Goal: Check status: Check status

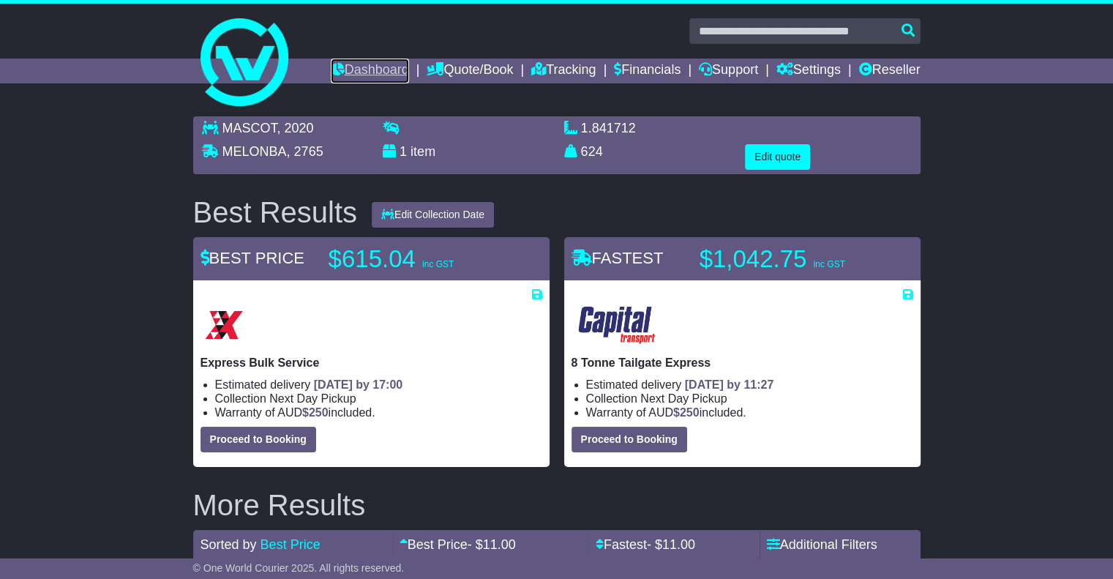
click at [364, 69] on link "Dashboard" at bounding box center [370, 71] width 78 height 25
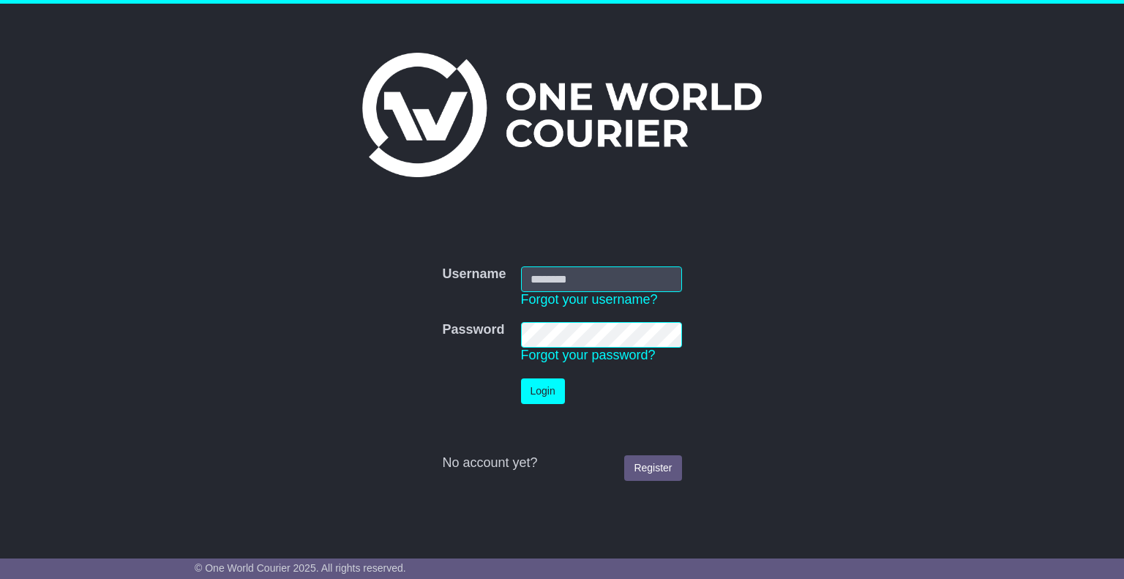
type input "*******"
click at [544, 394] on button "Login" at bounding box center [543, 391] width 44 height 26
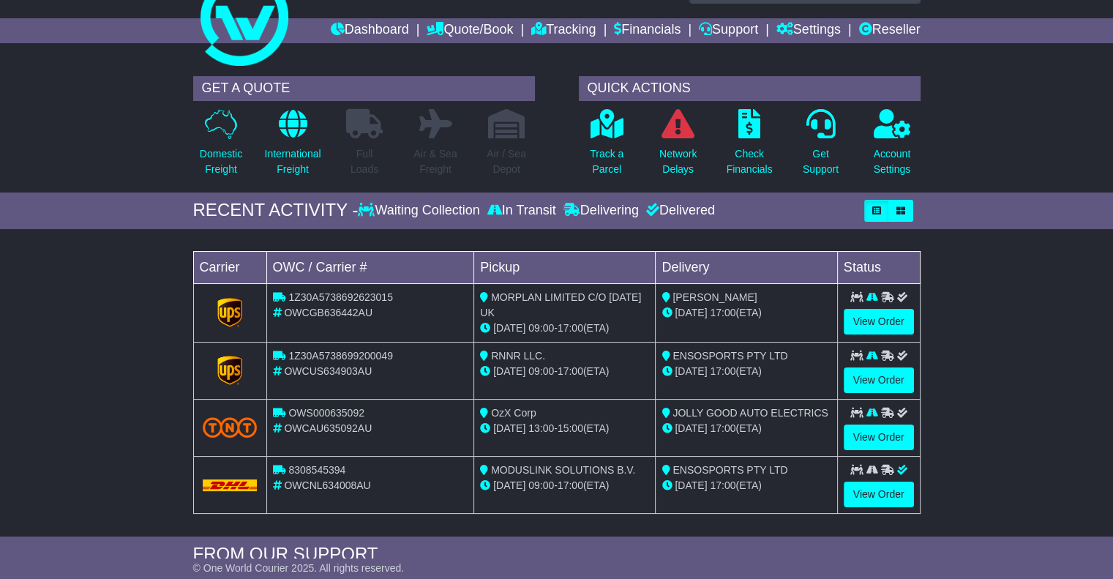
scroll to position [73, 0]
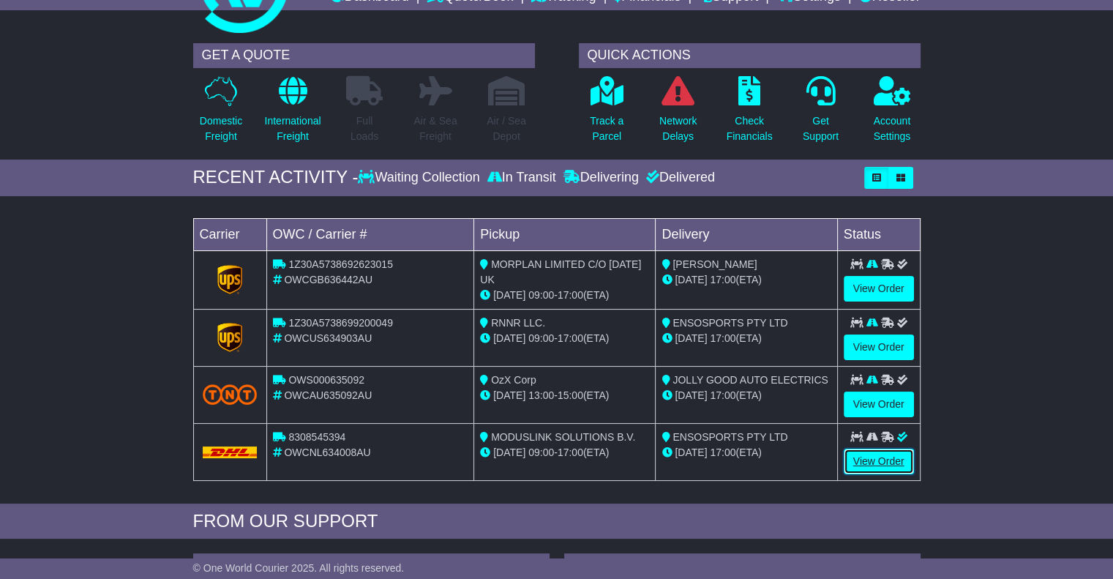
click at [873, 457] on link "View Order" at bounding box center [879, 462] width 70 height 26
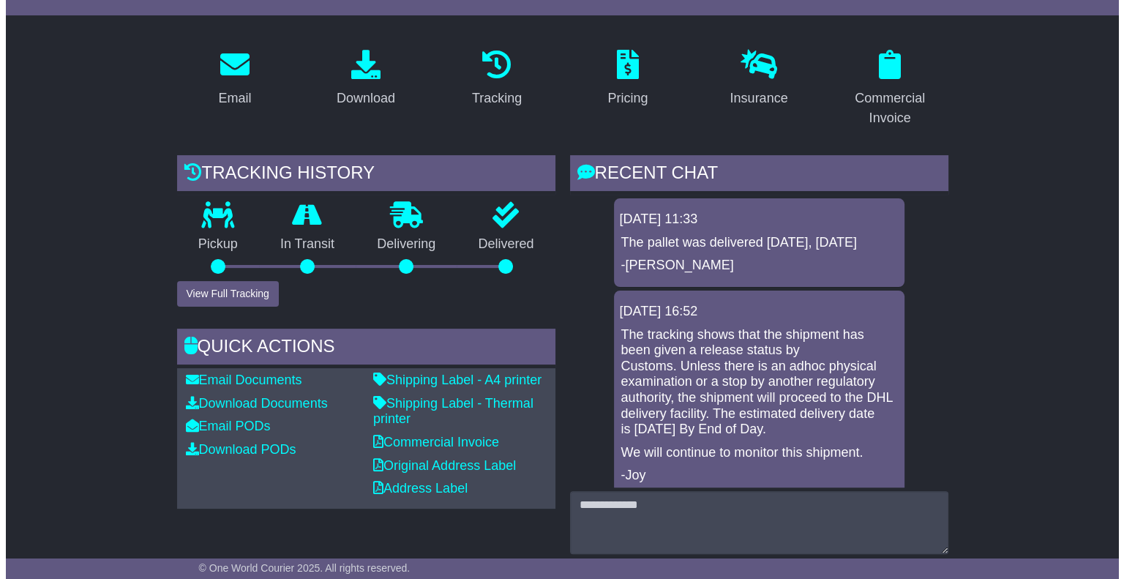
scroll to position [220, 0]
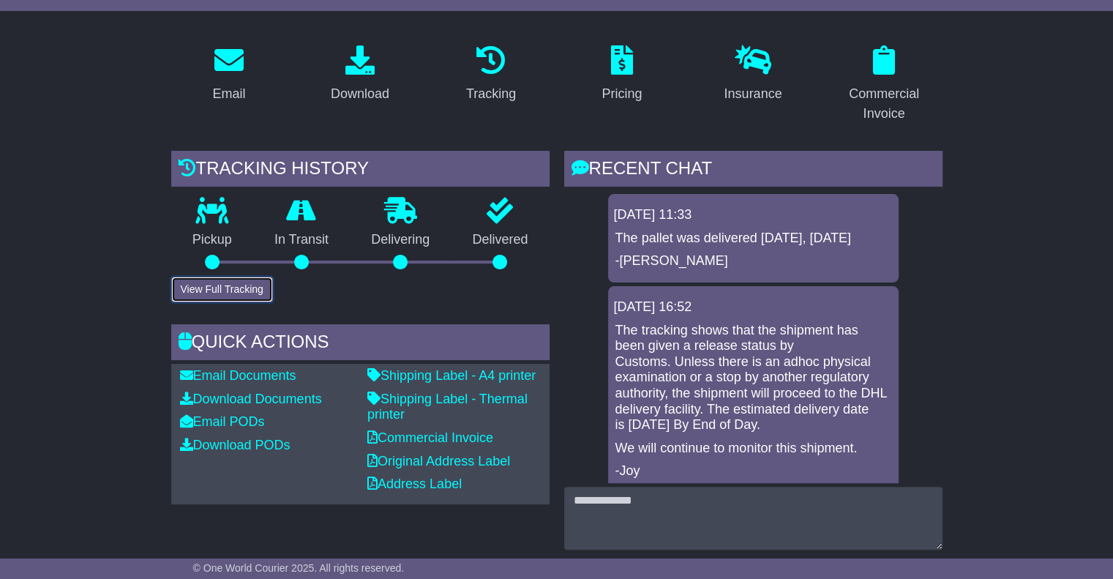
click at [261, 293] on button "View Full Tracking" at bounding box center [222, 290] width 102 height 26
